Goal: Check status: Check status

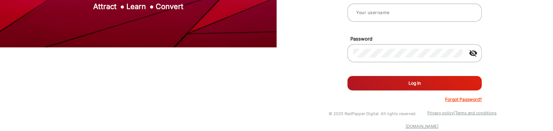
scroll to position [89, 0]
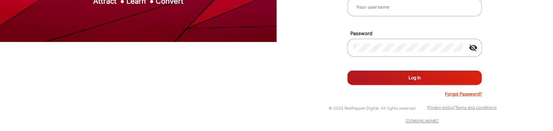
type input "[PERSON_NAME]"
click at [391, 77] on button "Log In" at bounding box center [414, 77] width 134 height 14
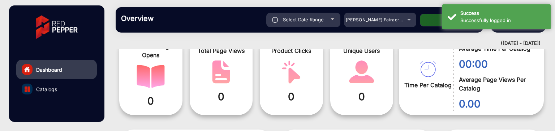
scroll to position [42, 0]
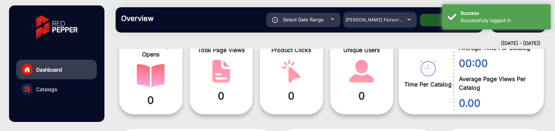
click at [392, 23] on div "[PERSON_NAME] Fairacre Farms" at bounding box center [375, 20] width 58 height 9
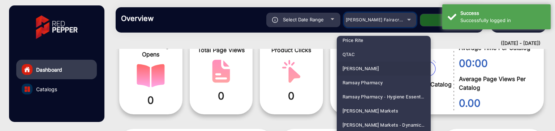
scroll to position [1730, 0]
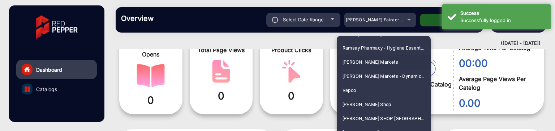
click at [382, 57] on mat-option "[PERSON_NAME] Markets" at bounding box center [384, 62] width 94 height 14
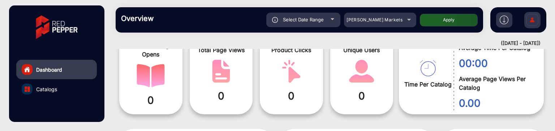
click at [467, 22] on button "Apply" at bounding box center [449, 20] width 58 height 13
type input "[DATE]"
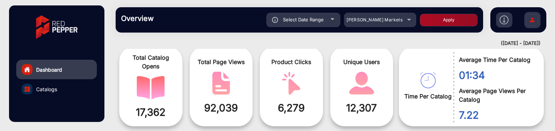
scroll to position [42, 0]
